Goal: Task Accomplishment & Management: Manage account settings

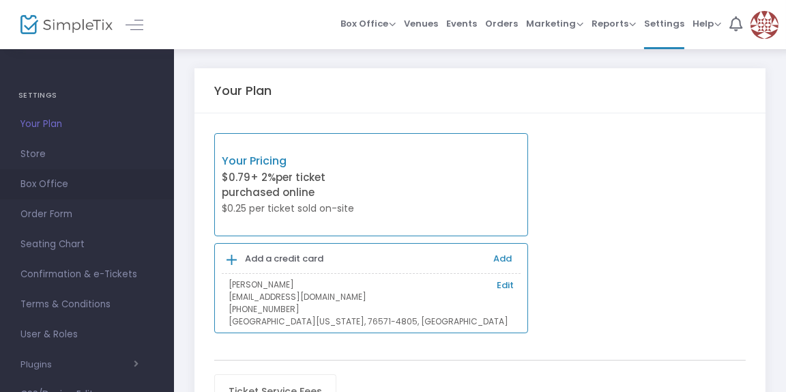
click at [75, 181] on span "Box Office" at bounding box center [86, 184] width 133 height 18
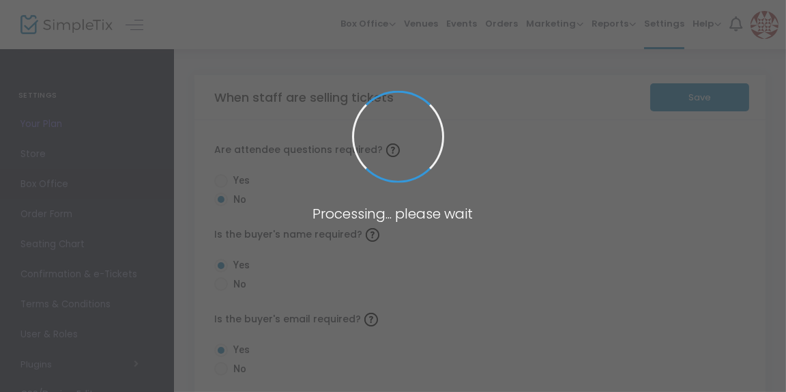
radio input "true"
radio input "false"
radio input "true"
radio input "false"
radio input "true"
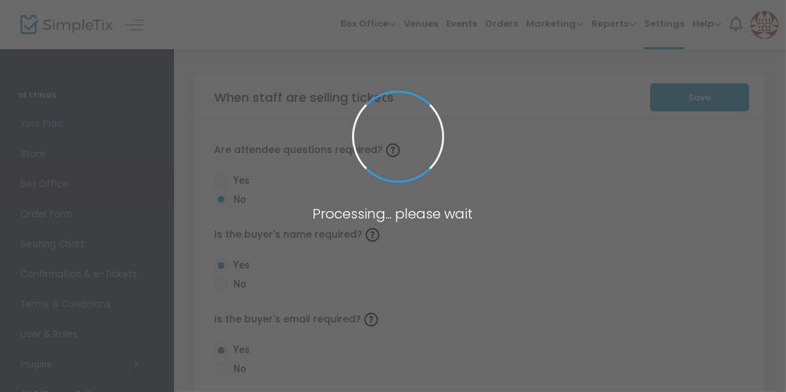
radio input "true"
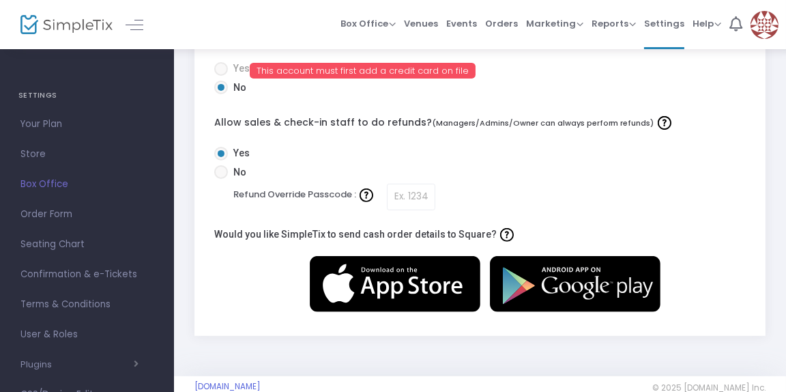
scroll to position [644, 0]
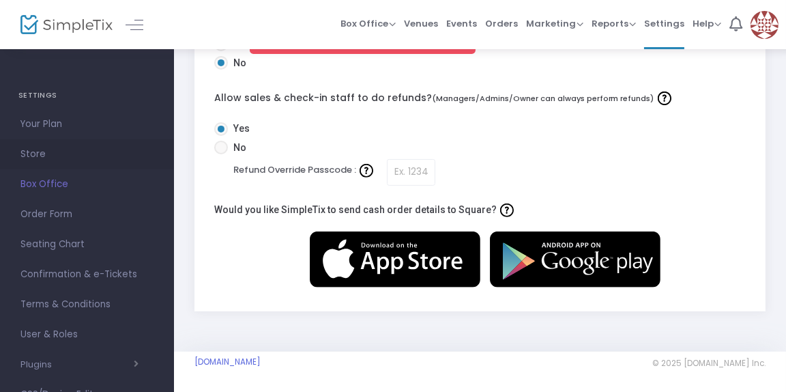
click at [54, 151] on span "Store" at bounding box center [86, 154] width 133 height 18
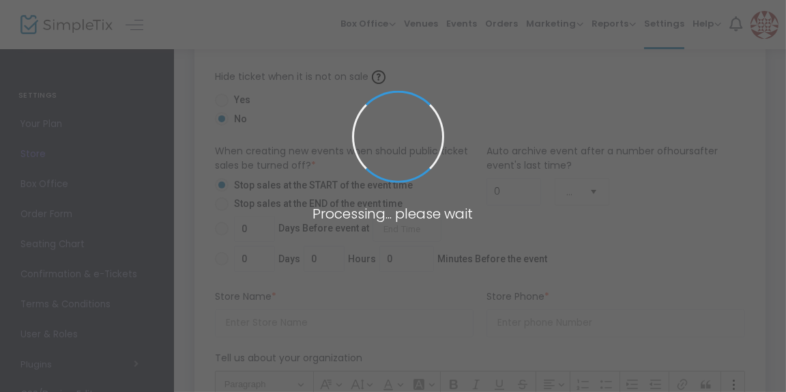
type input "https://HCCArenaEvents"
radio input "true"
radio input "false"
radio input "true"
type input "HCC Arena Events"
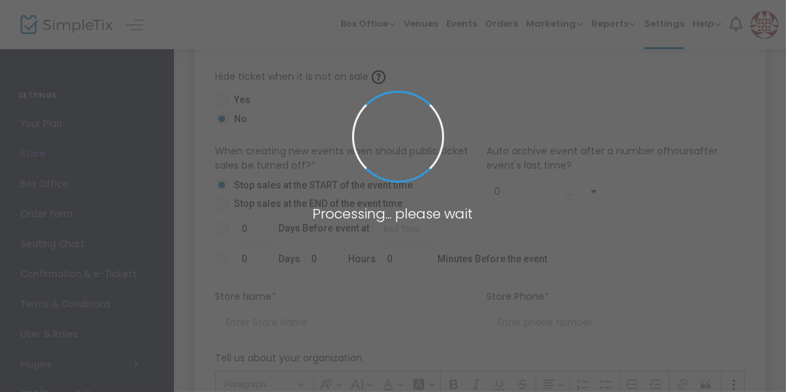
type input "2546813593"
type input "[EMAIL_ADDRESS][DOMAIN_NAME]"
type input "www.facebook.com/HCCarena"
type input "(UTC-06:00) Central Time (US & Canada)"
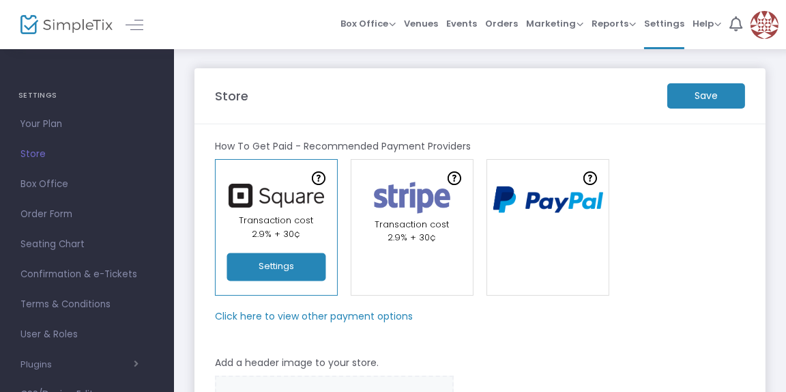
click at [280, 259] on button "Settings" at bounding box center [275, 267] width 99 height 28
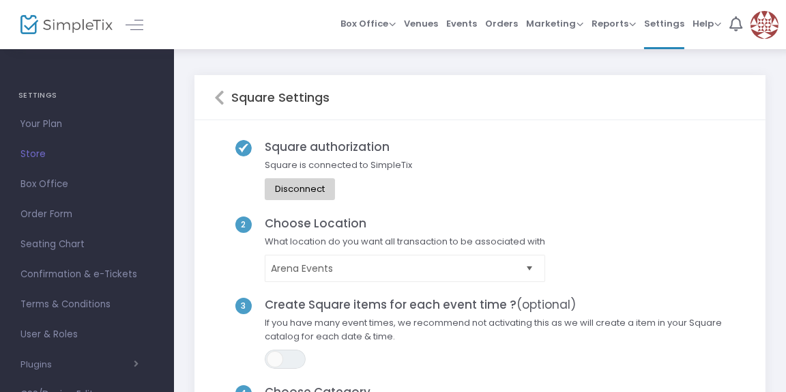
click at [318, 184] on div "Disconnect" at bounding box center [300, 189] width 50 height 11
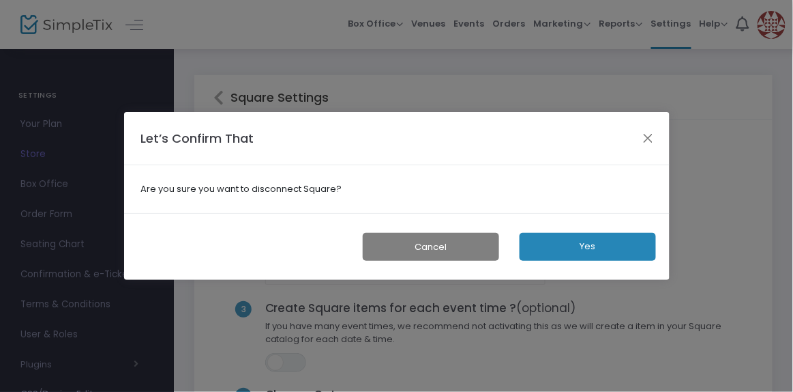
click at [590, 236] on button "Yes" at bounding box center [588, 247] width 136 height 28
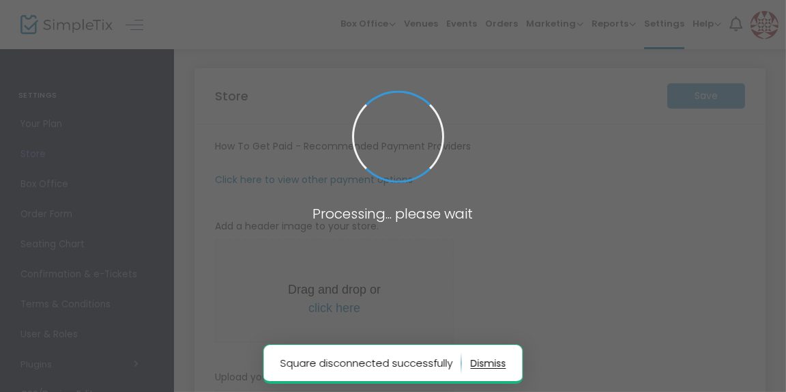
type input "https://HCCArenaEvents"
radio input "true"
radio input "false"
radio input "true"
type input "HCC Arena Events"
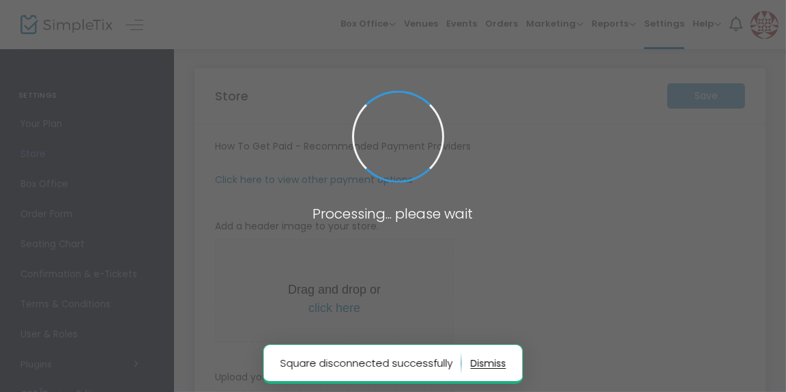
type input "2546813593"
type input "[EMAIL_ADDRESS][DOMAIN_NAME]"
type input "www.facebook.com/HCCarena"
type input "(UTC-06:00) Central Time (US & Canada)"
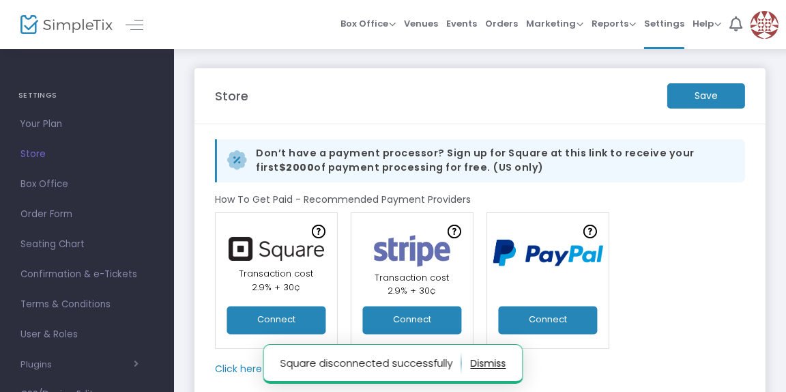
click at [284, 308] on button "Connect" at bounding box center [275, 320] width 99 height 28
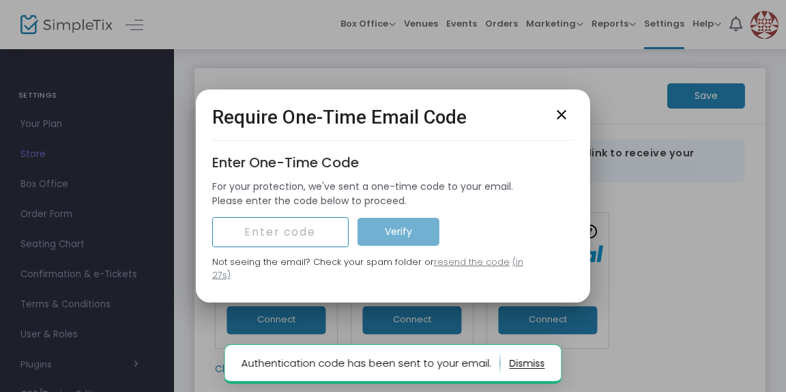
click at [304, 227] on input "text" at bounding box center [280, 232] width 136 height 30
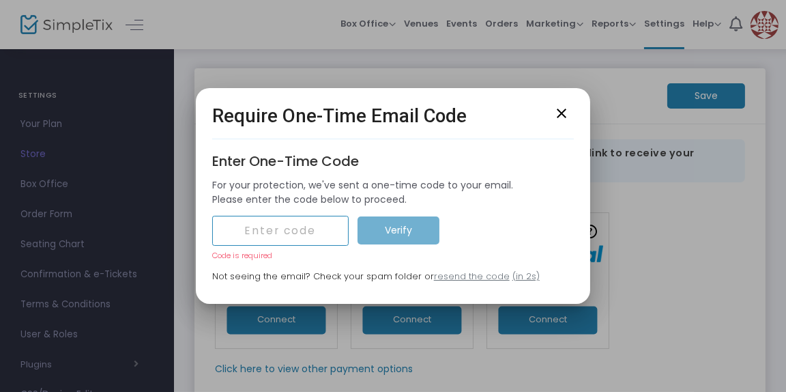
click at [320, 234] on input "text" at bounding box center [280, 231] width 136 height 30
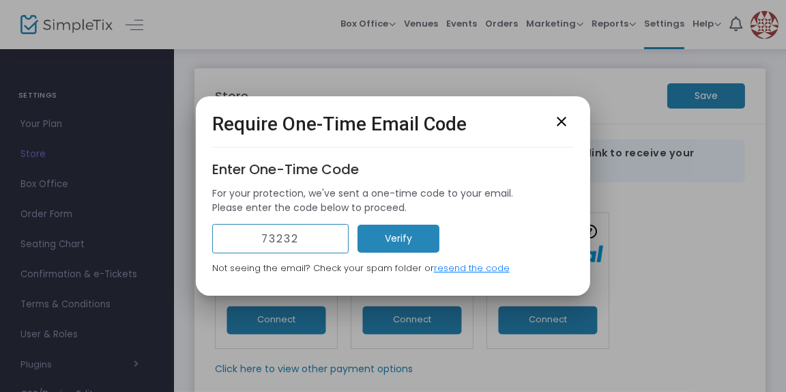
type input "73232"
click at [396, 251] on m-button "Verify" at bounding box center [398, 238] width 82 height 28
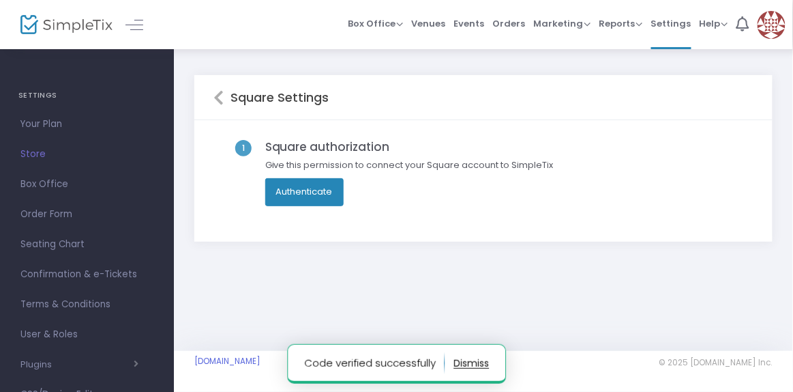
click at [318, 196] on button "Authenticate" at bounding box center [304, 191] width 78 height 27
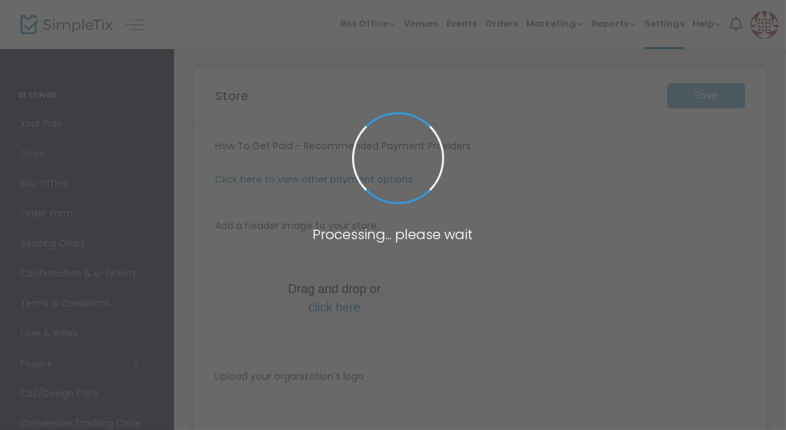
type input "[URL]"
radio input "true"
radio input "false"
radio input "true"
type input "HCC Arena Events"
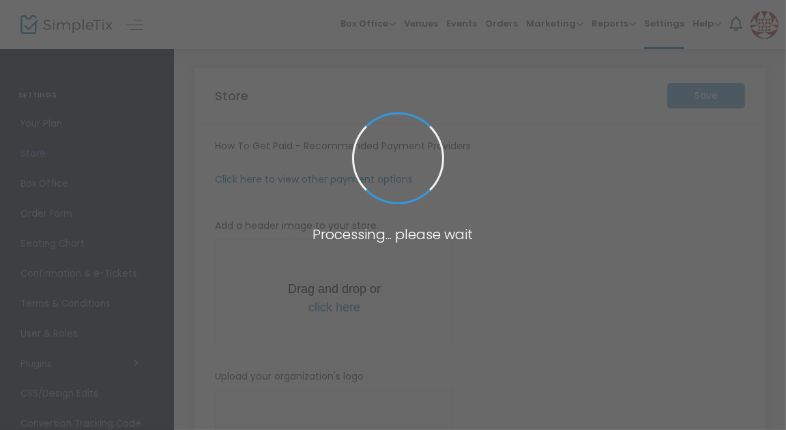
type input "2546813593"
type input "HCCArenaEvents@gmail.com"
type input "www.facebook.com/HCCarena"
type input "(UTC-06:00) Central Time (US & Canada)"
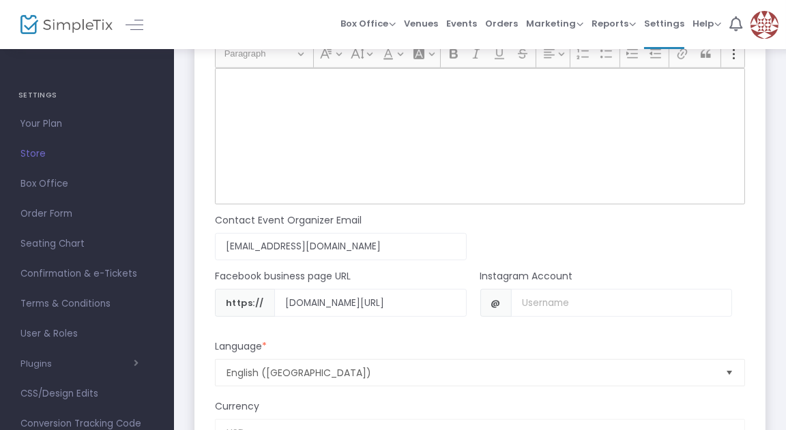
scroll to position [1227, 0]
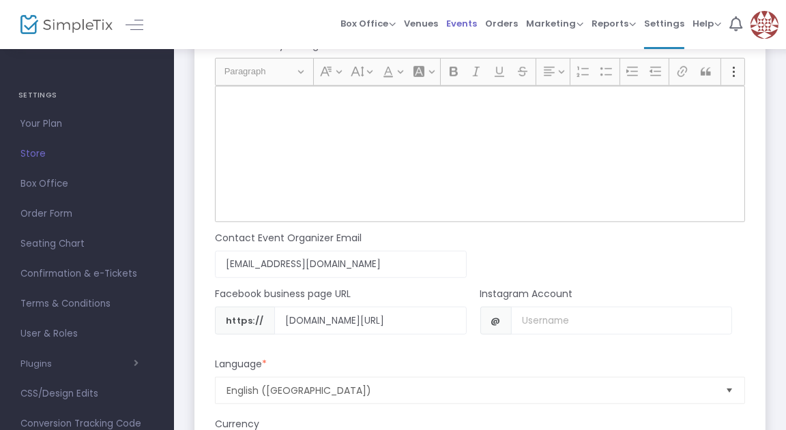
click at [458, 23] on span "Events" at bounding box center [461, 23] width 31 height 35
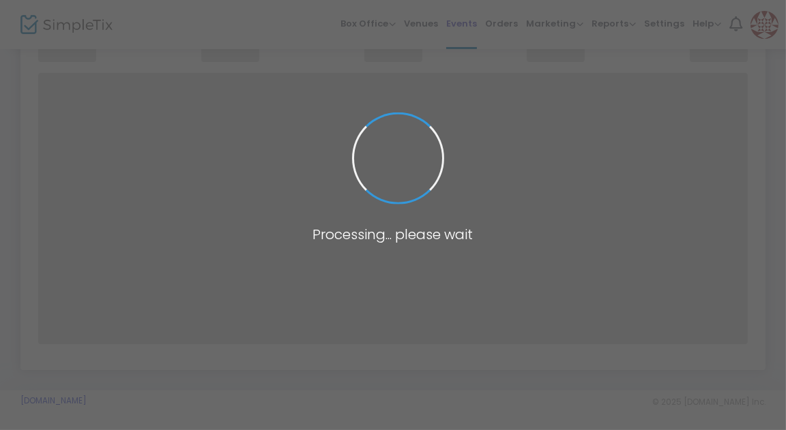
scroll to position [433, 0]
